Goal: Find specific page/section: Find specific page/section

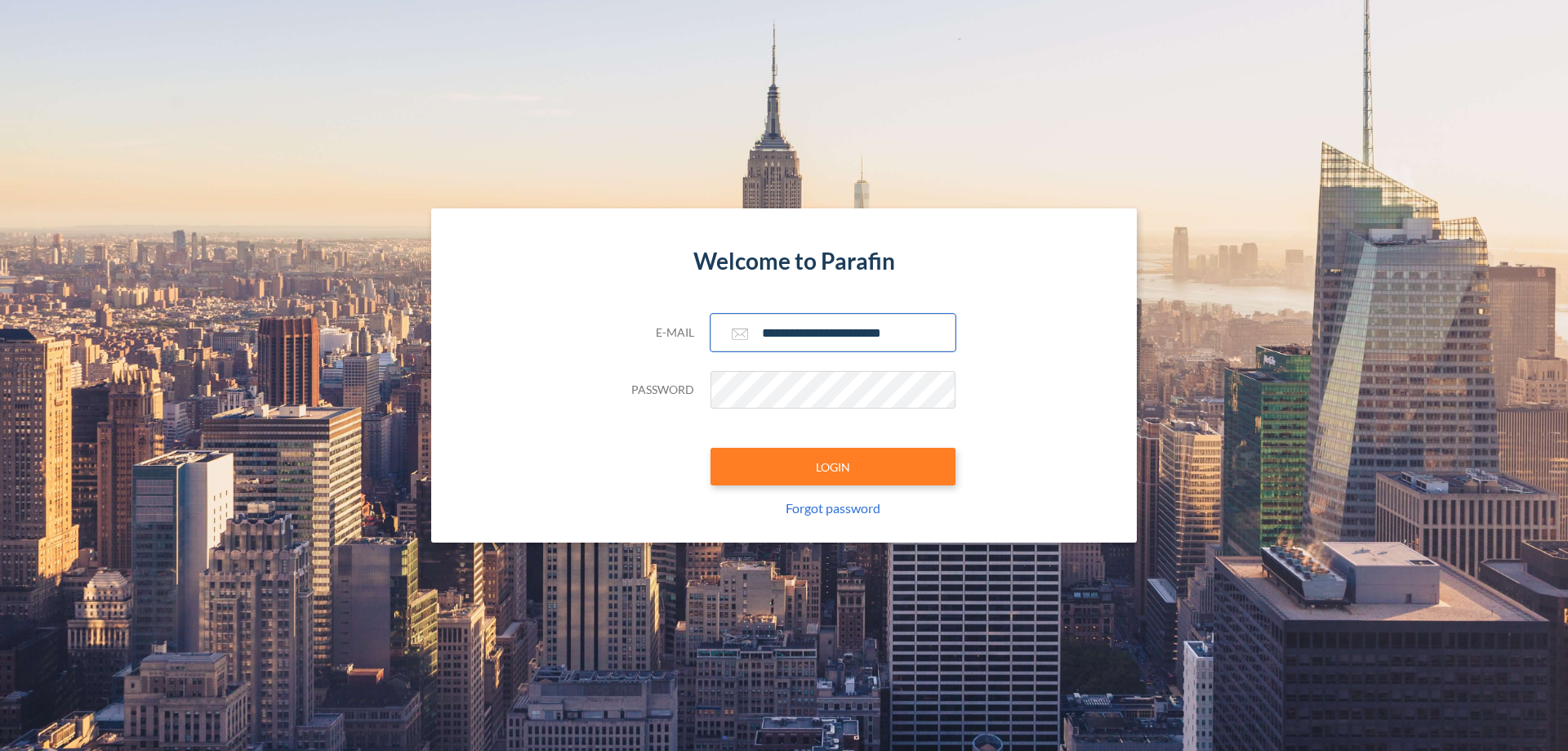
type input "**********"
click at [833, 467] on button "LOGIN" at bounding box center [832, 467] width 245 height 37
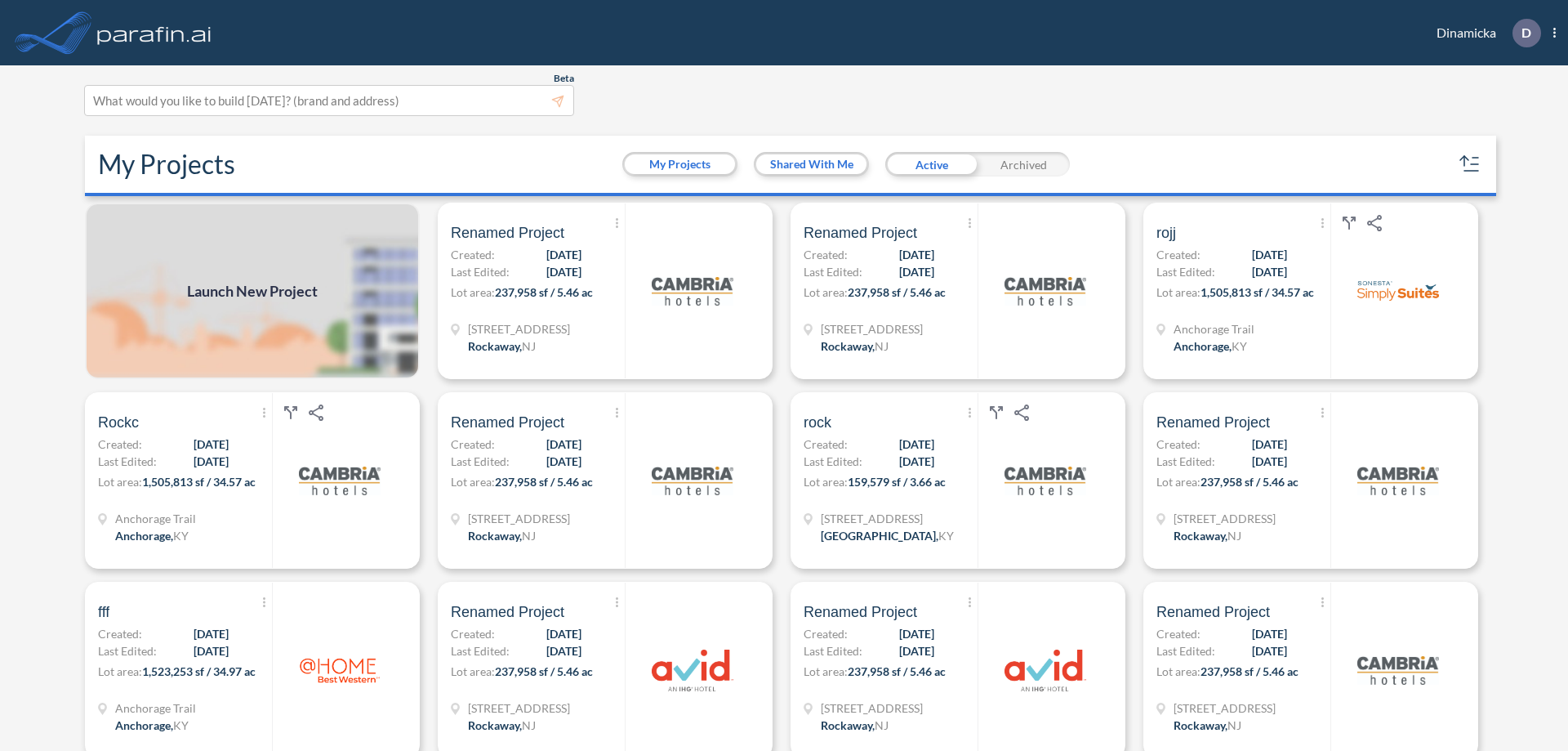
scroll to position [4, 0]
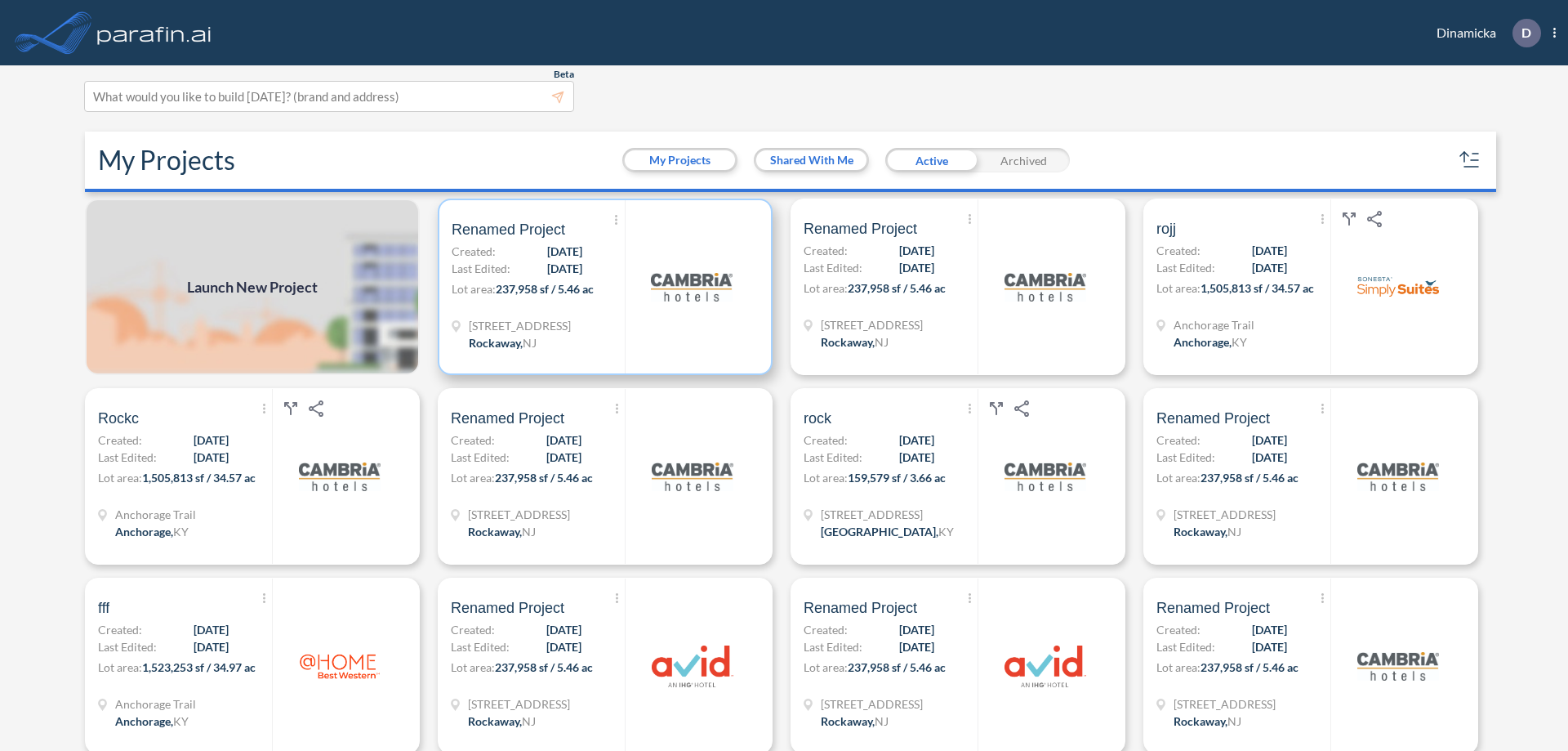
click at [602, 287] on p "Lot area: 237,958 sf / 5.46 ac" at bounding box center [538, 292] width 173 height 24
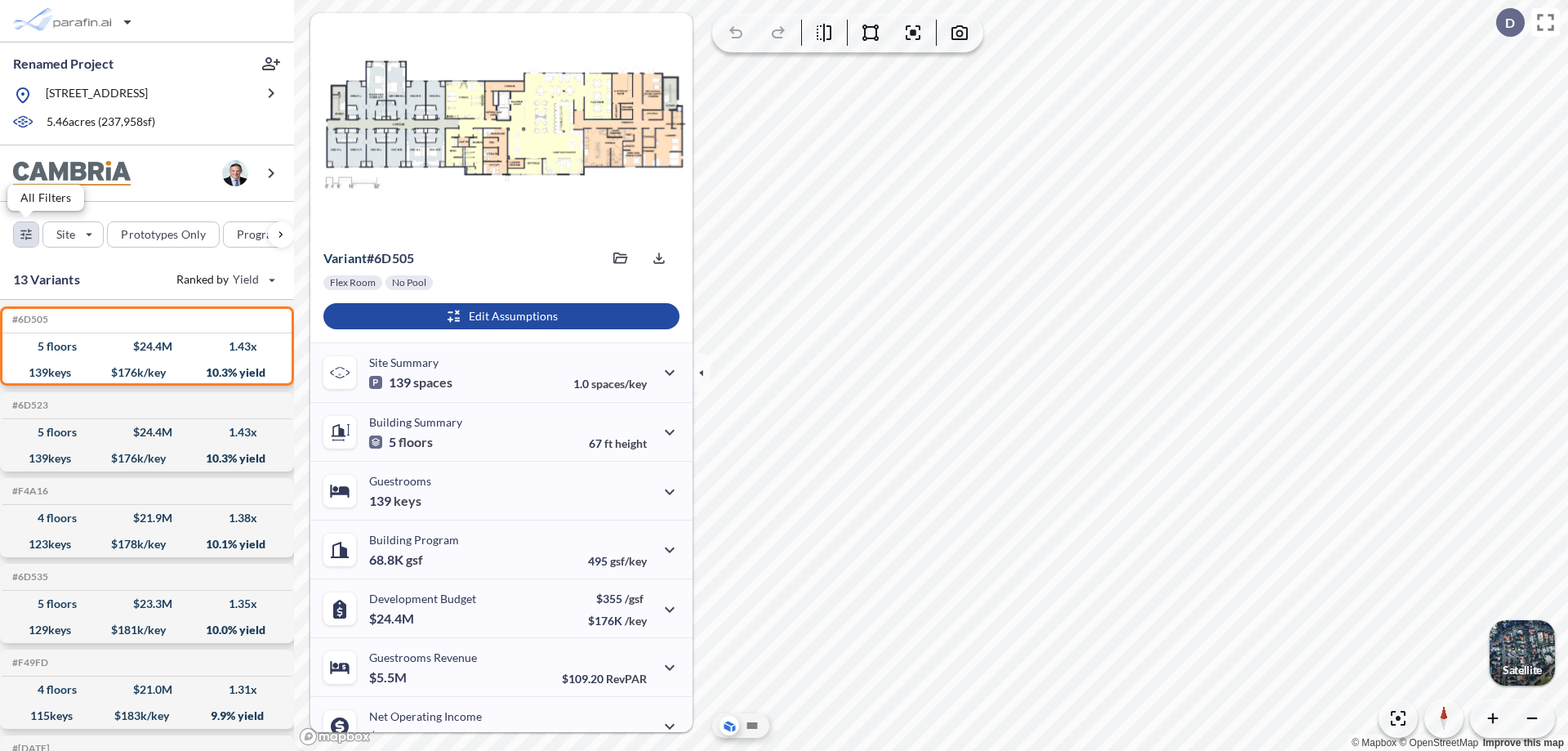
click at [27, 234] on div "button" at bounding box center [26, 234] width 25 height 25
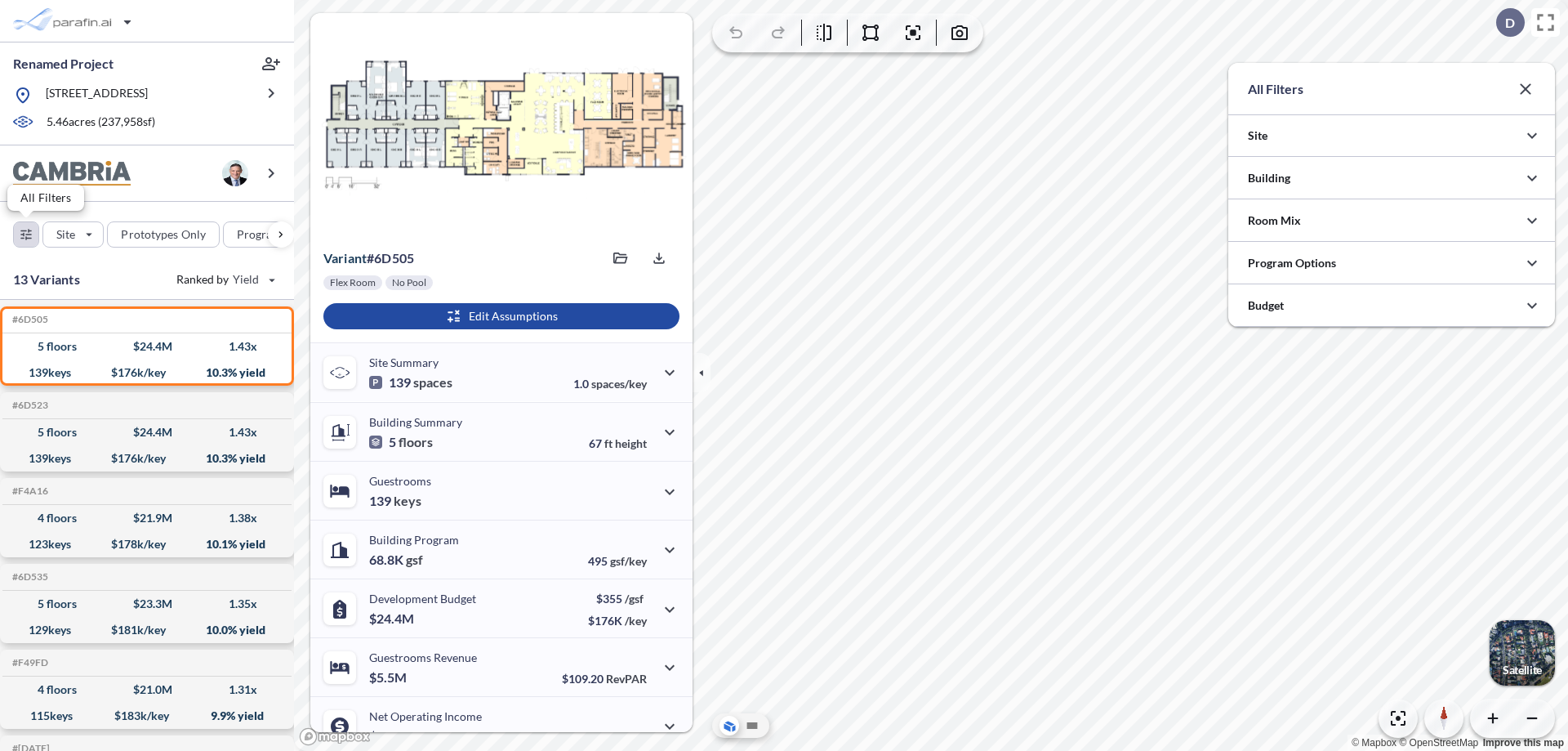
scroll to position [817209, 816444]
click at [1392, 263] on div at bounding box center [1391, 262] width 327 height 41
